Goal: Transaction & Acquisition: Download file/media

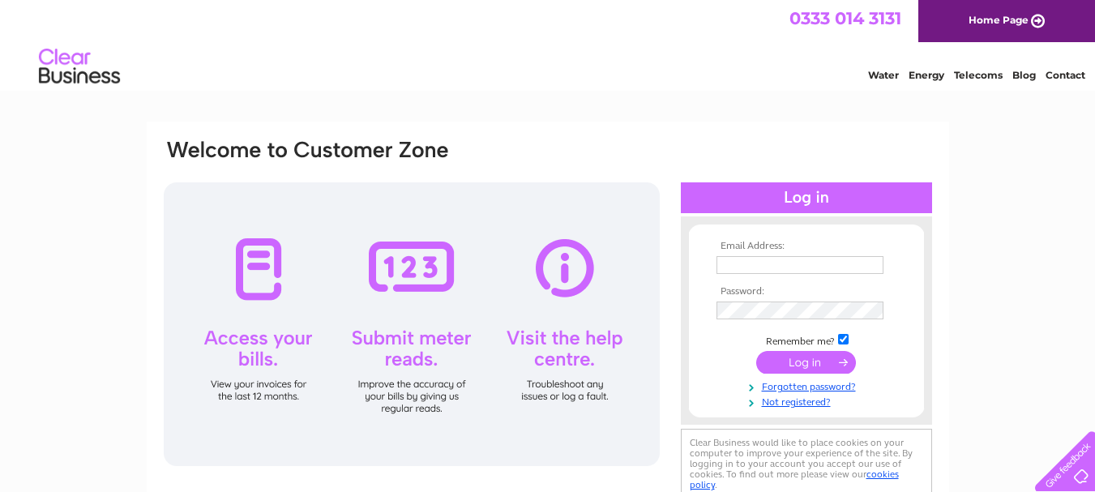
type input "saraheynon@yahoo.co.uk"
click at [813, 367] on input "submit" at bounding box center [806, 362] width 100 height 23
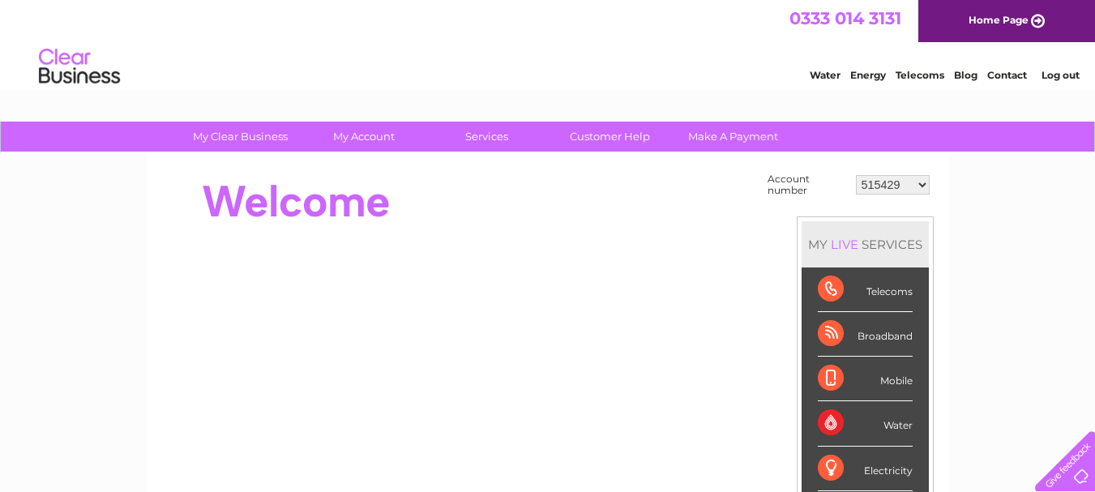
click at [887, 333] on div "Broadband" at bounding box center [865, 334] width 95 height 45
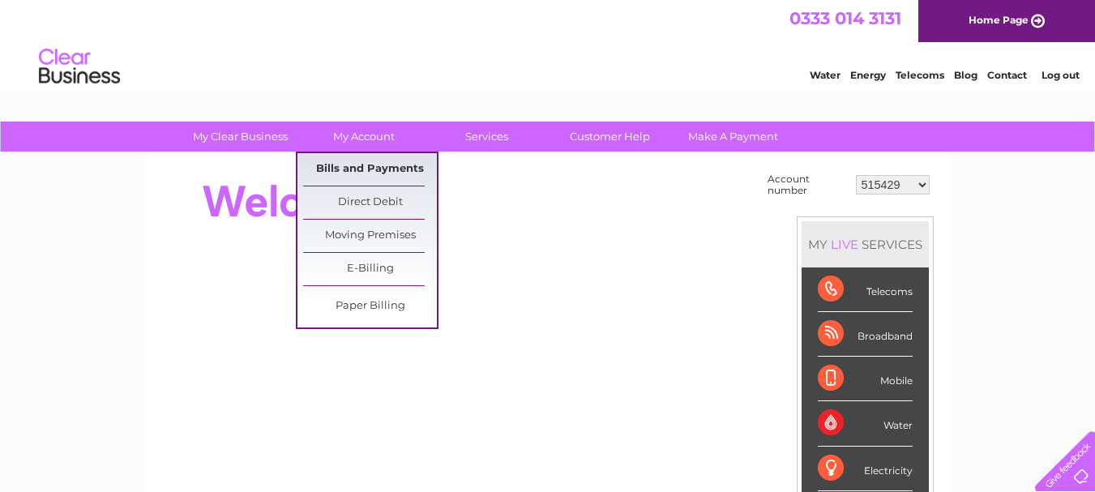
click at [344, 166] on link "Bills and Payments" at bounding box center [370, 169] width 134 height 32
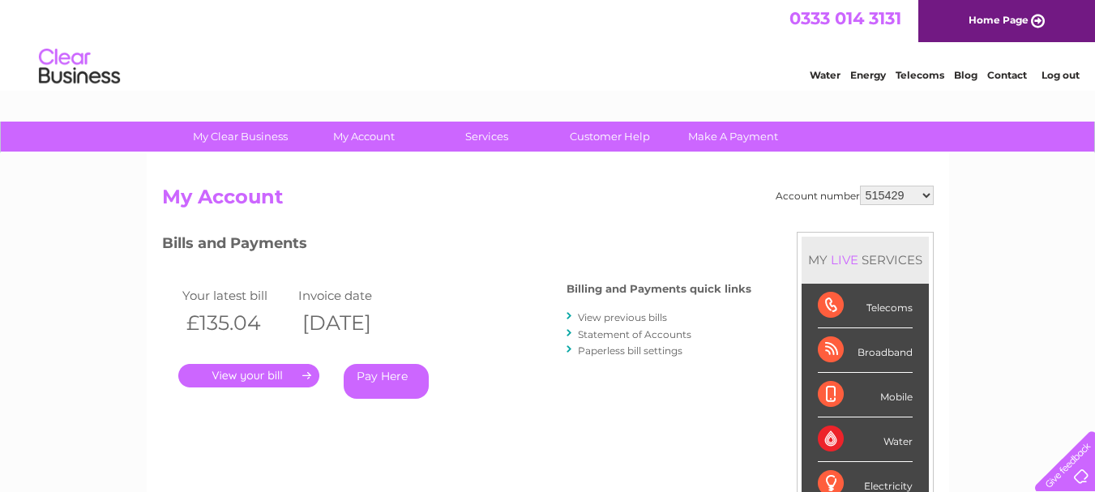
click at [301, 373] on link "." at bounding box center [248, 375] width 141 height 23
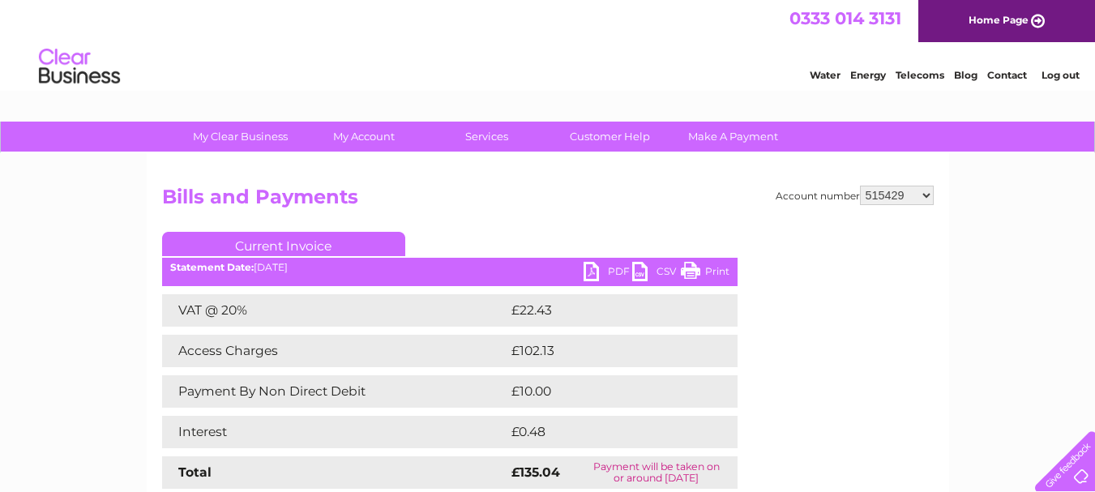
click at [712, 267] on link "Print" at bounding box center [705, 273] width 49 height 23
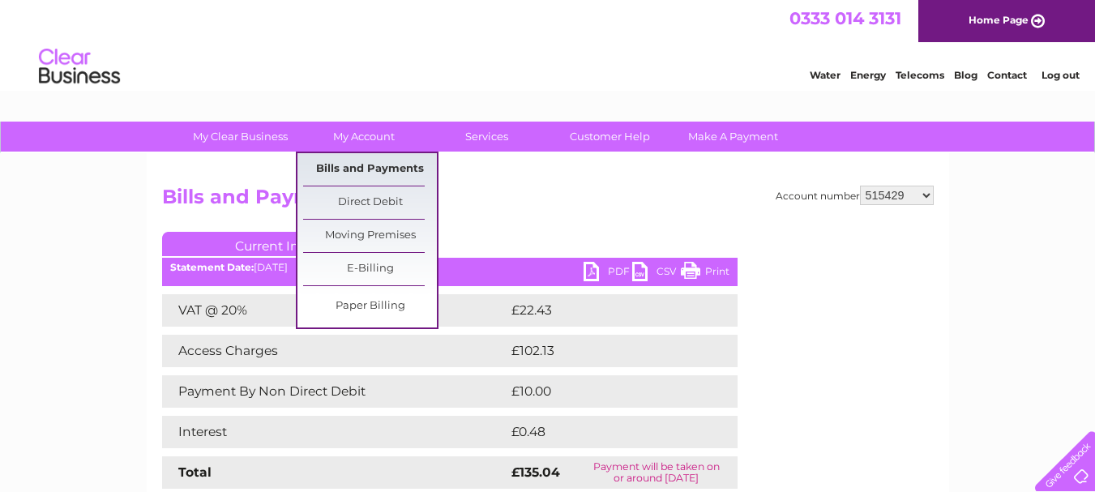
click at [334, 164] on link "Bills and Payments" at bounding box center [370, 169] width 134 height 32
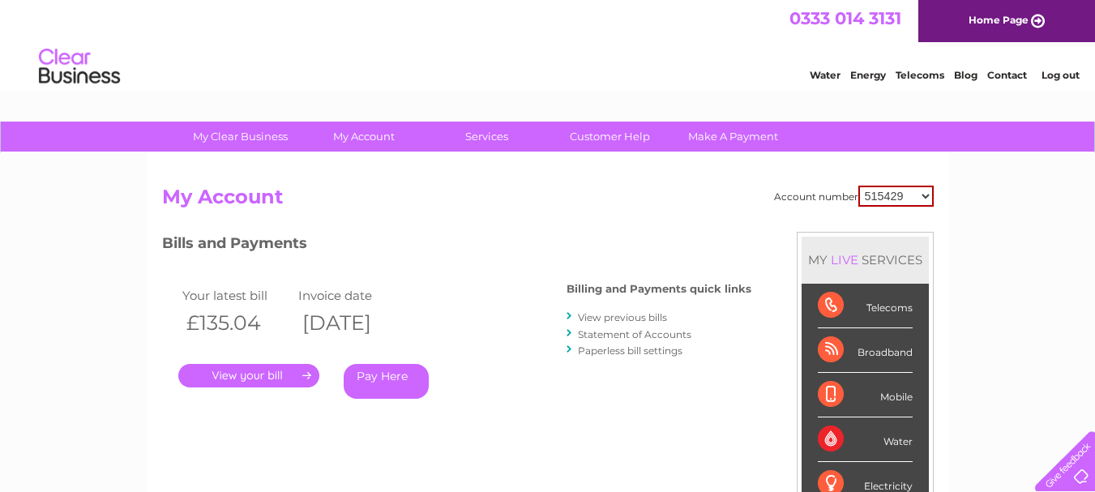
click at [623, 314] on link "View previous bills" at bounding box center [622, 317] width 89 height 12
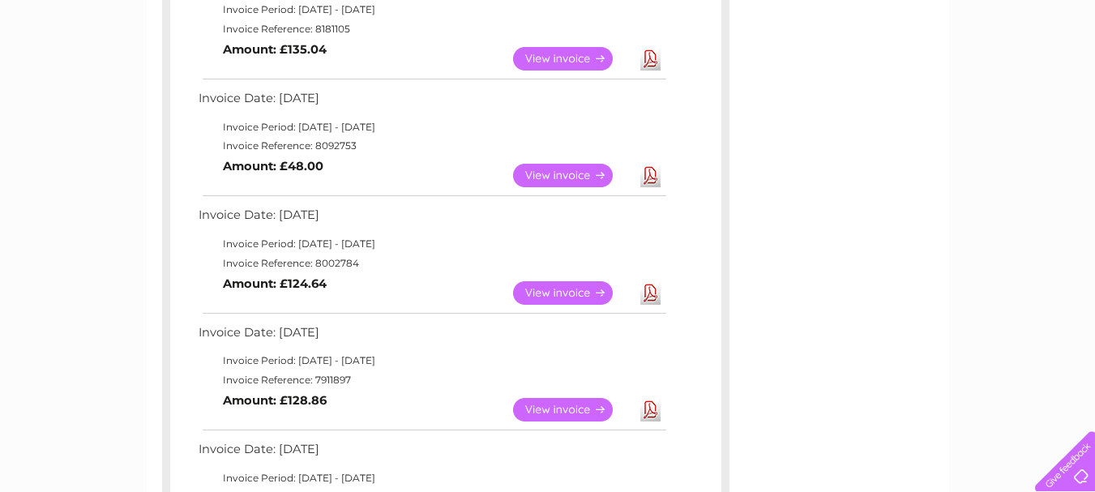
scroll to position [344, 0]
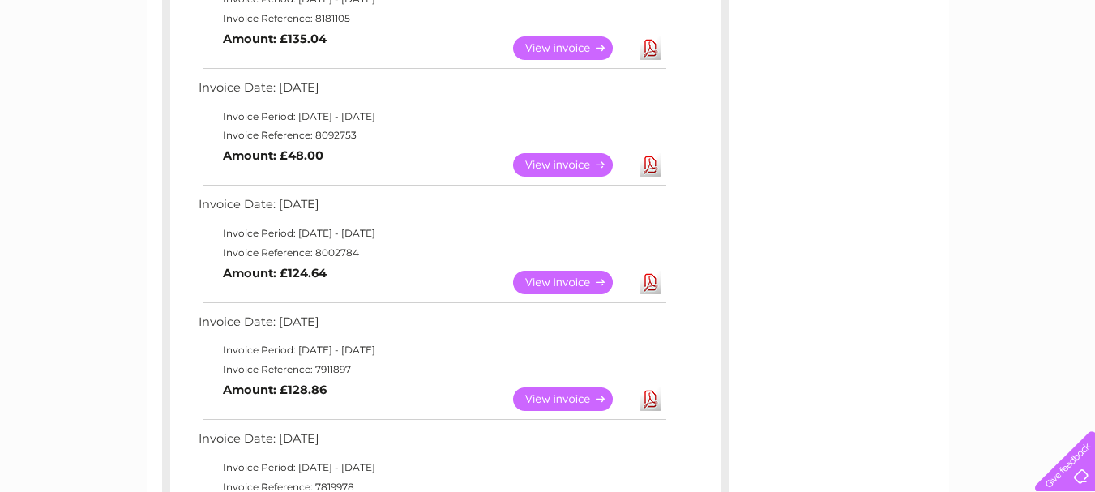
click at [648, 47] on link "Download" at bounding box center [650, 47] width 20 height 23
click at [651, 169] on link "Download" at bounding box center [650, 164] width 20 height 23
click at [649, 284] on link "Download" at bounding box center [650, 282] width 20 height 23
click at [651, 399] on link "Download" at bounding box center [650, 398] width 20 height 23
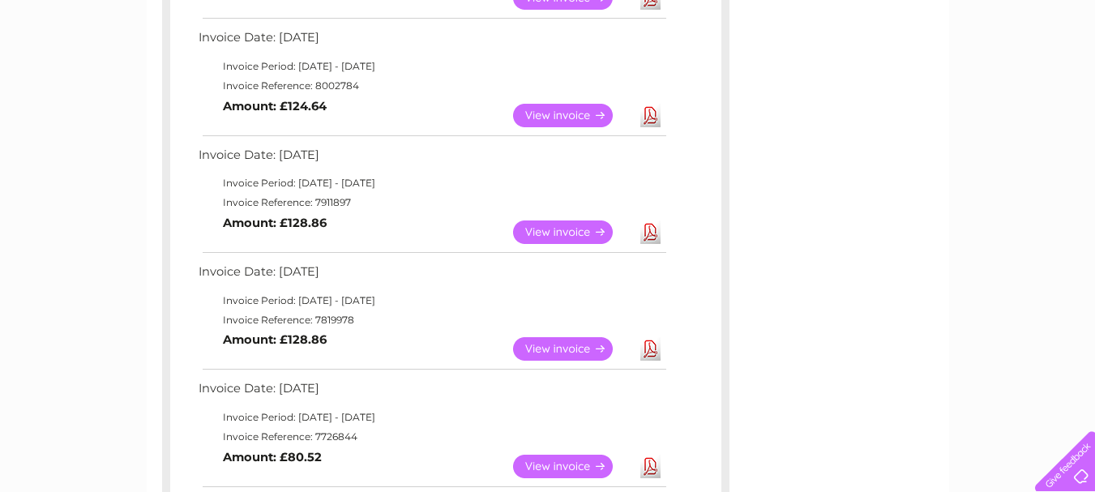
scroll to position [530, 0]
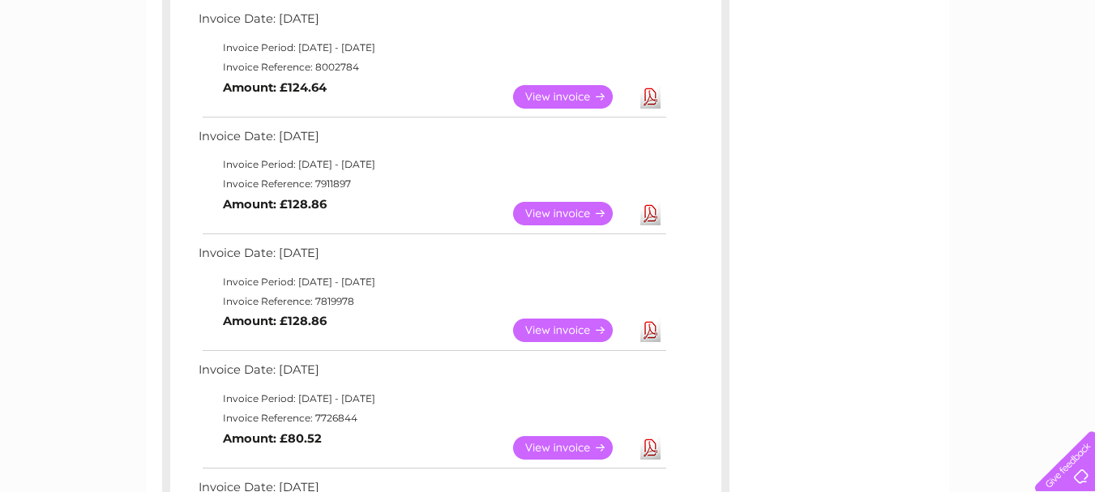
click at [647, 326] on link "Download" at bounding box center [650, 329] width 20 height 23
